Goal: Find specific page/section: Find specific page/section

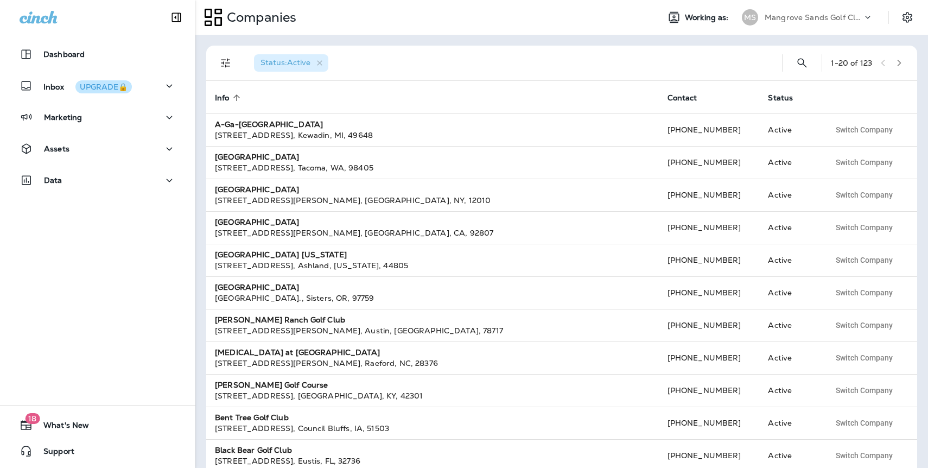
click at [797, 23] on div "Mangrove Sands Golf Club" at bounding box center [814, 17] width 98 height 16
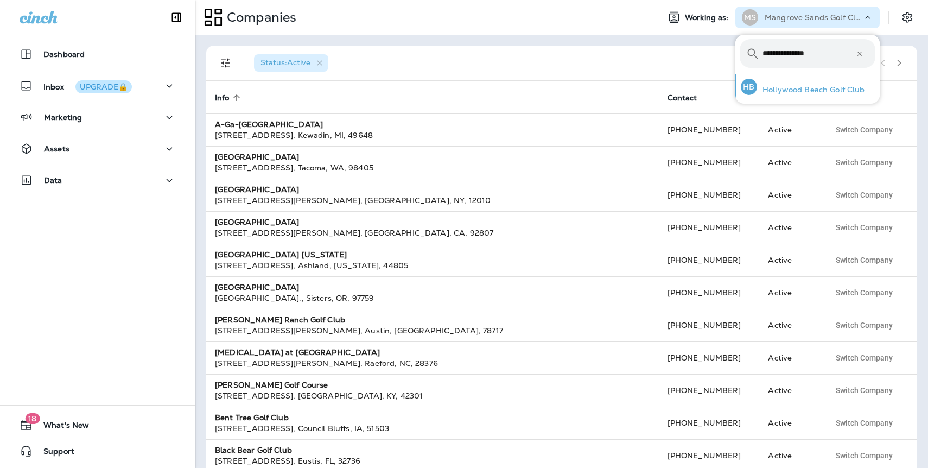
type input "**********"
click at [799, 87] on p "Hollywood Beach Golf Club" at bounding box center [811, 89] width 108 height 9
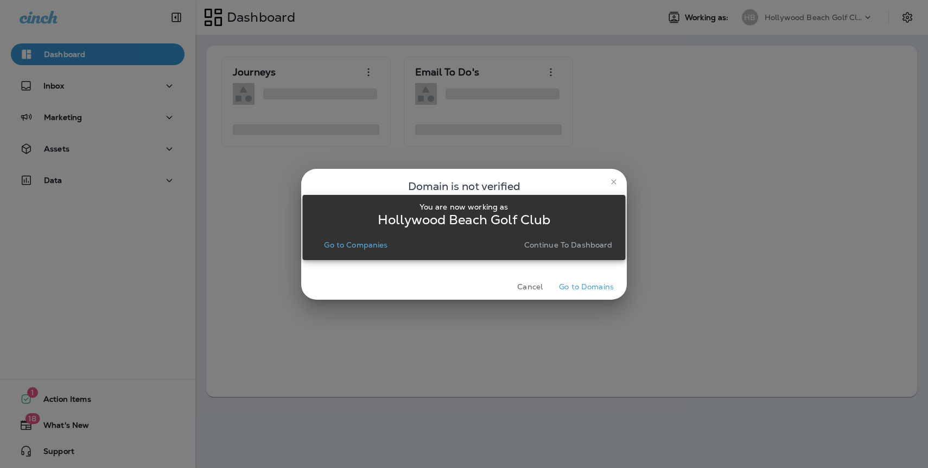
click at [577, 249] on p "Continue to Dashboard" at bounding box center [568, 244] width 88 height 9
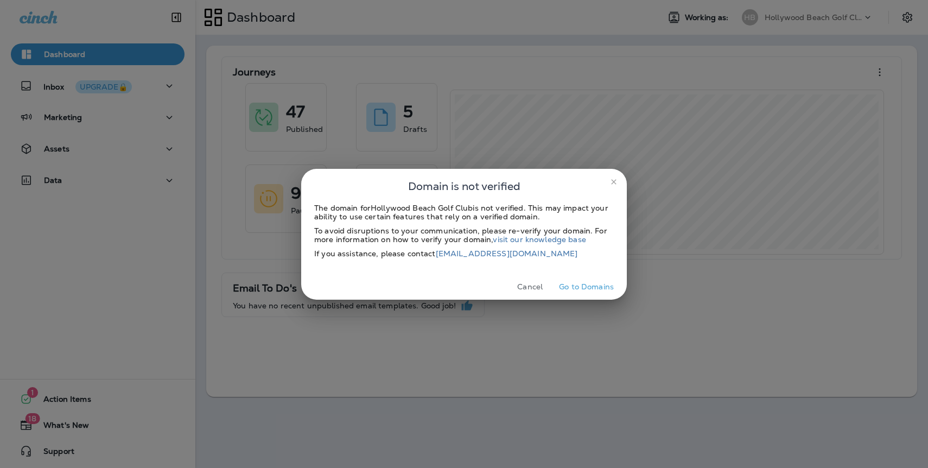
click at [614, 181] on icon "close" at bounding box center [614, 181] width 9 height 9
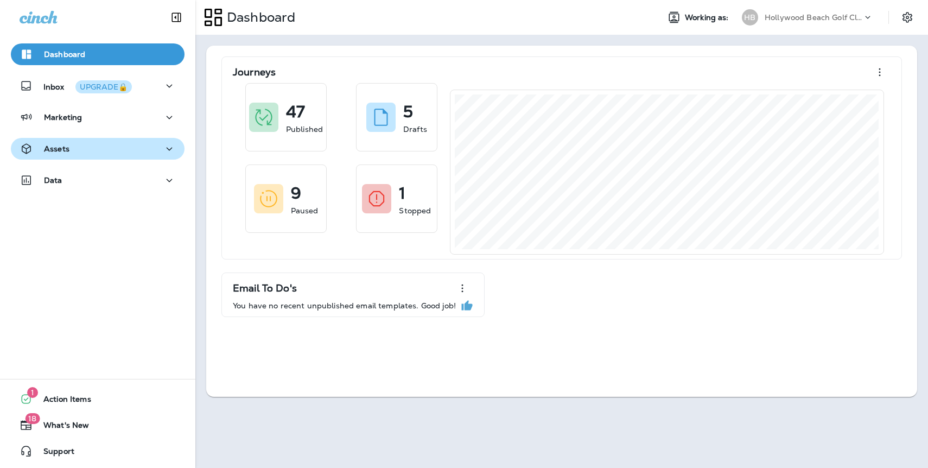
click at [67, 150] on p "Assets" at bounding box center [57, 148] width 26 height 9
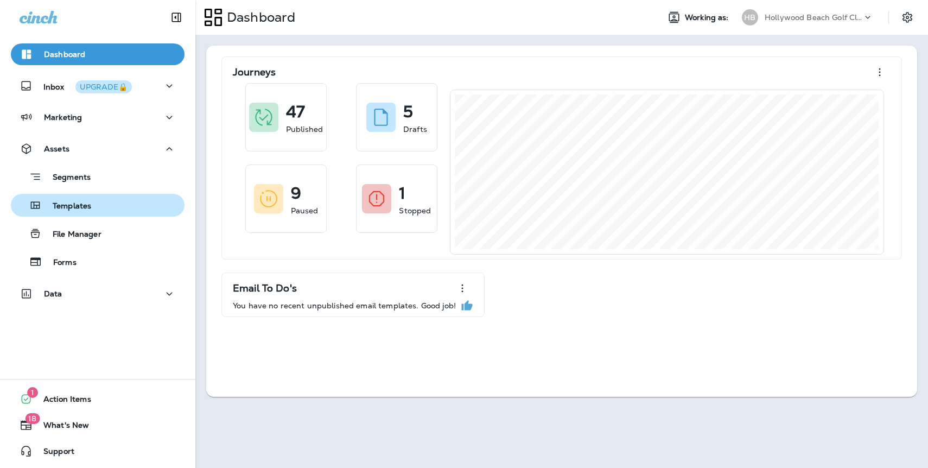
click at [75, 202] on p "Templates" at bounding box center [66, 206] width 49 height 10
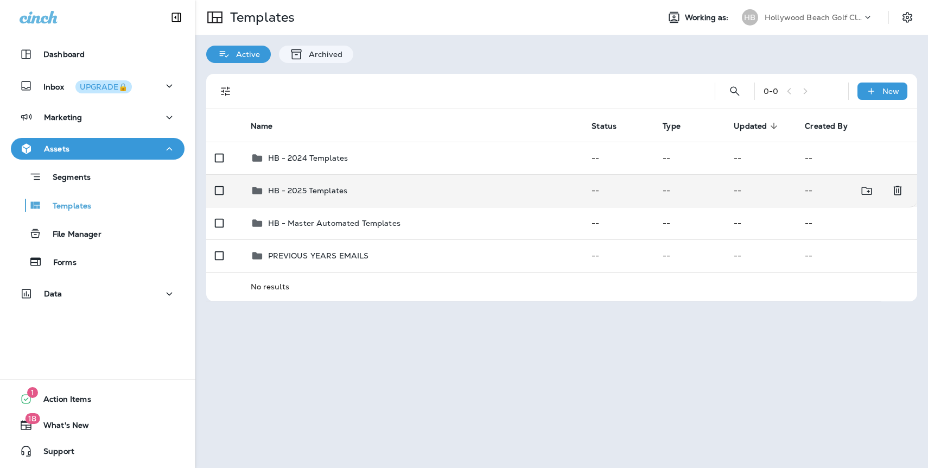
click at [306, 195] on div "HB - 2025 Templates" at bounding box center [308, 190] width 80 height 13
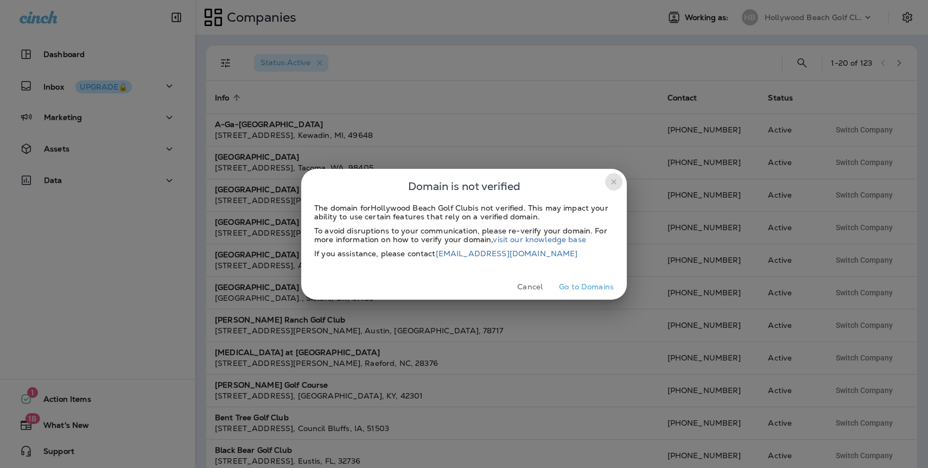
click at [614, 181] on icon "close" at bounding box center [613, 181] width 5 height 5
